Goal: Check status: Check status

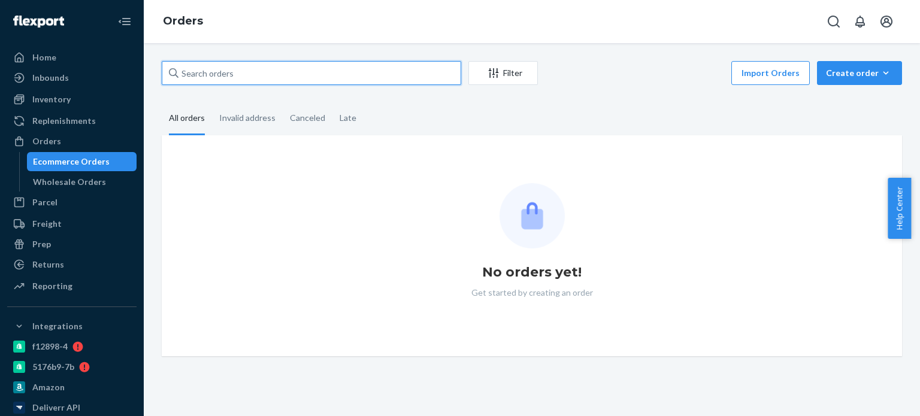
click at [261, 75] on input "text" at bounding box center [312, 73] width 300 height 24
paste input "2516045"
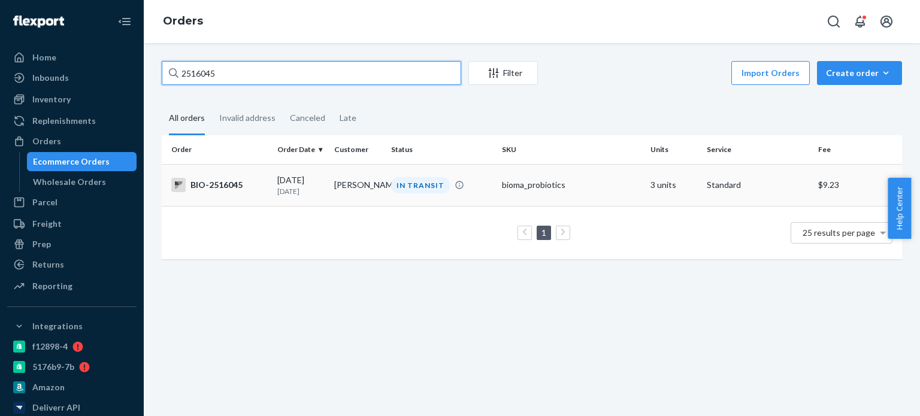
type input "2516045"
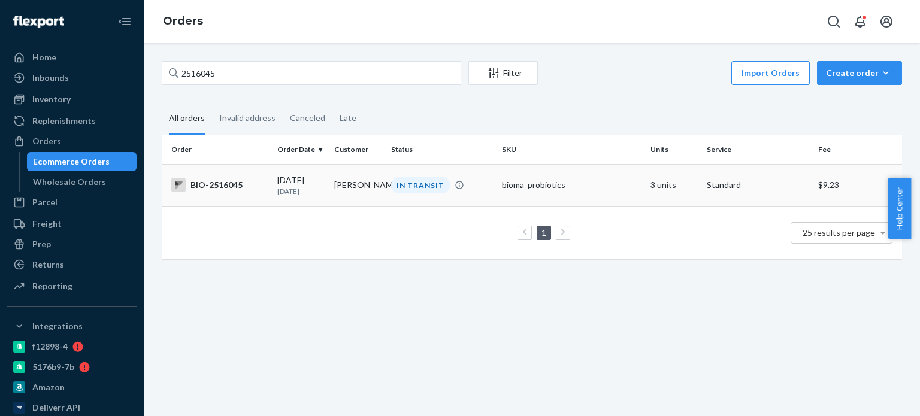
click at [382, 195] on td "[PERSON_NAME]" at bounding box center [358, 185] width 57 height 42
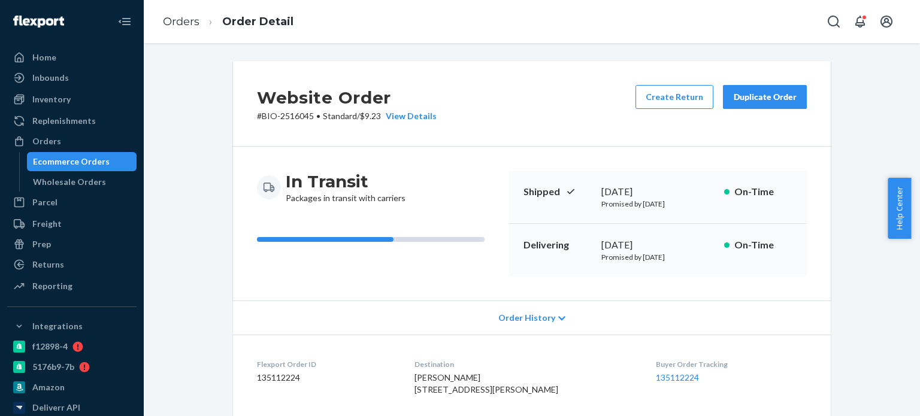
click at [286, 372] on dd "135112224" at bounding box center [326, 378] width 138 height 12
copy dd "135112224"
